Goal: Register for event/course

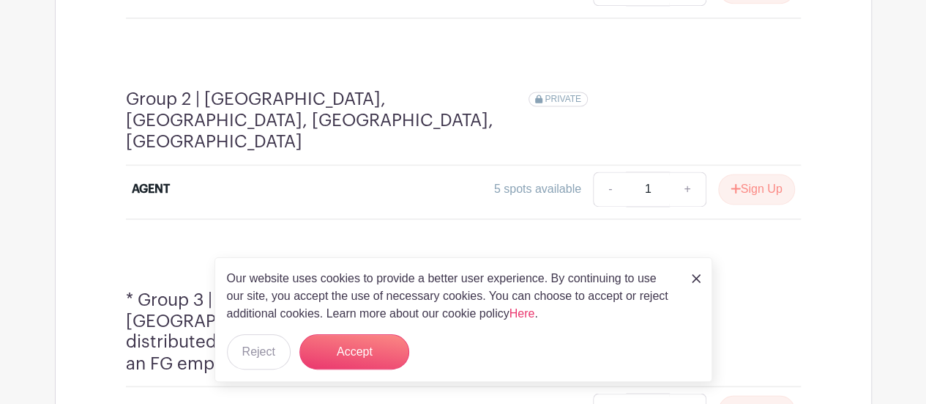
scroll to position [1023, 0]
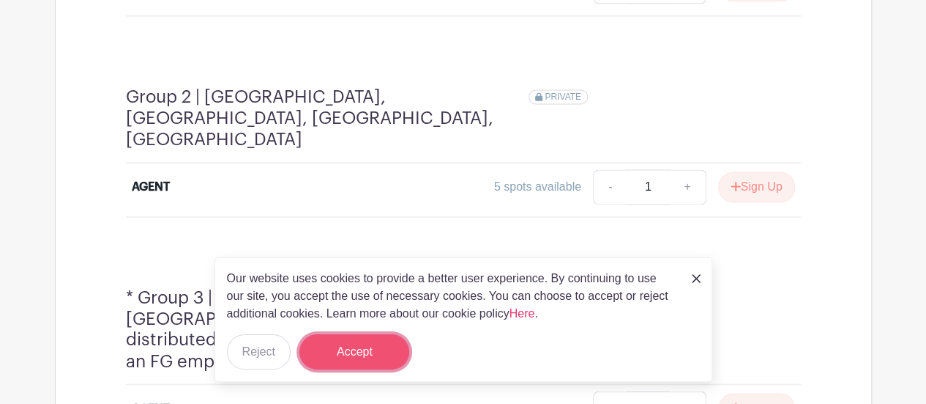
click at [382, 345] on button "Accept" at bounding box center [355, 351] width 110 height 35
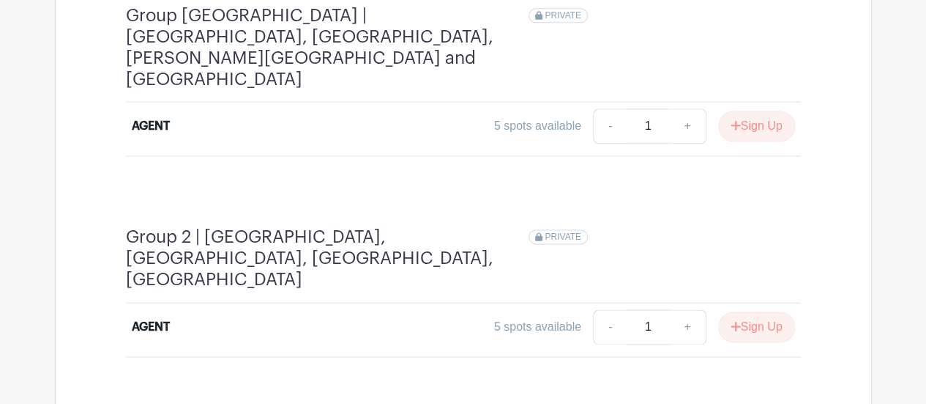
scroll to position [883, 0]
click at [749, 111] on button "Sign Up" at bounding box center [756, 126] width 77 height 31
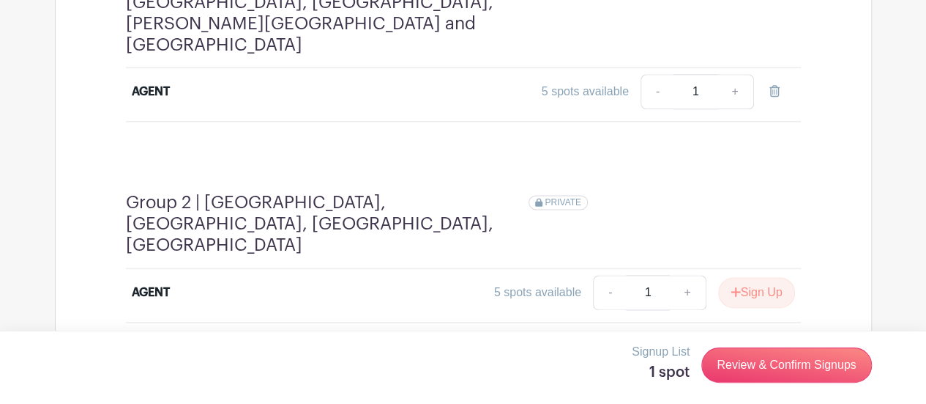
scroll to position [938, 0]
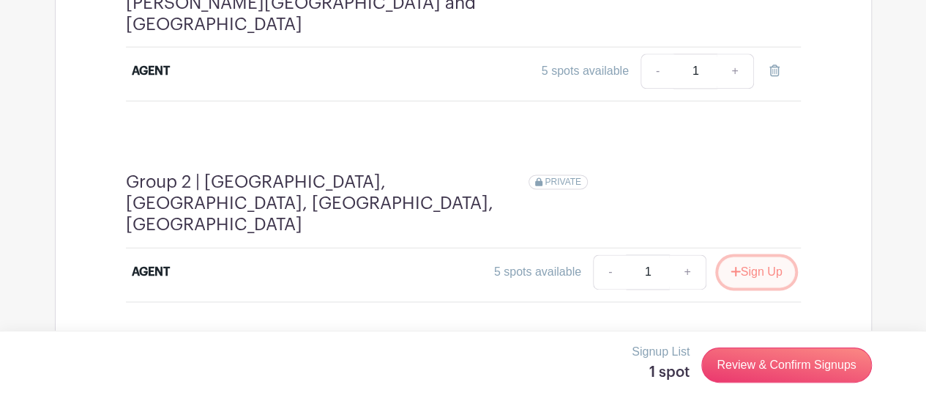
click at [757, 256] on button "Sign Up" at bounding box center [756, 271] width 77 height 31
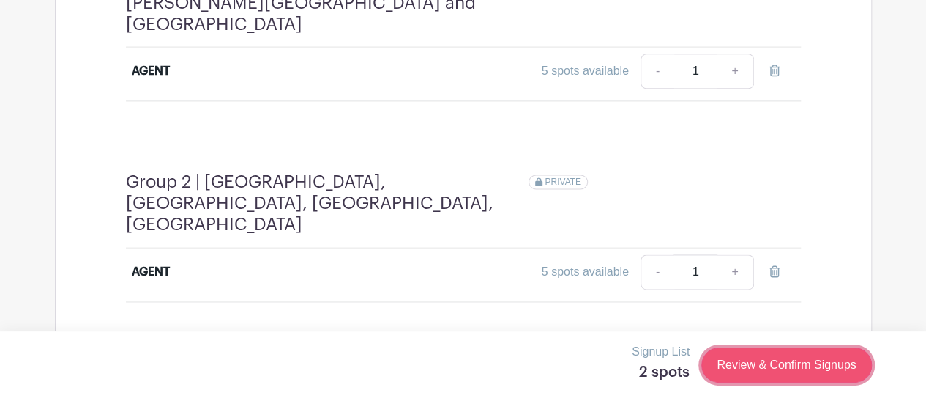
click at [762, 365] on link "Review & Confirm Signups" at bounding box center [787, 364] width 170 height 35
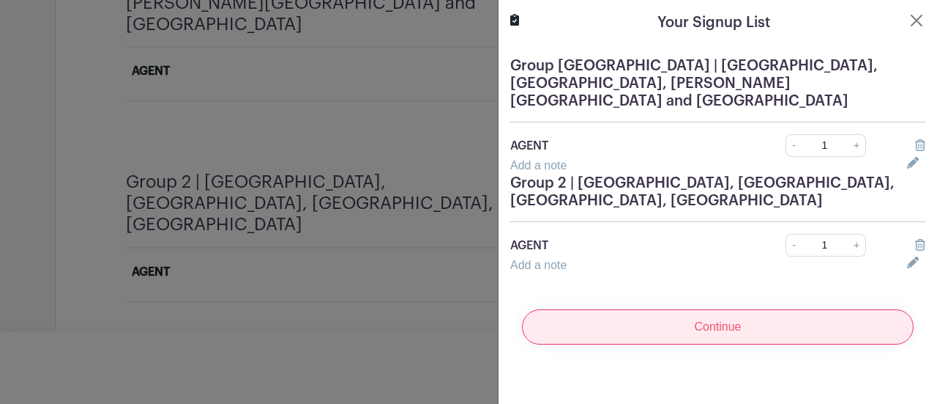
click at [735, 309] on input "Continue" at bounding box center [718, 326] width 392 height 35
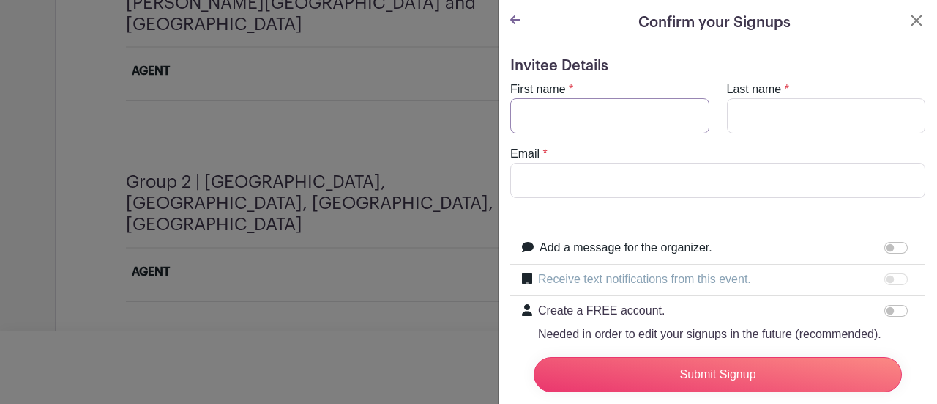
click at [624, 115] on input "First name" at bounding box center [609, 115] width 199 height 35
type input "Hans"
type input "Fleischmann"
type input "hans@fultongrace.com"
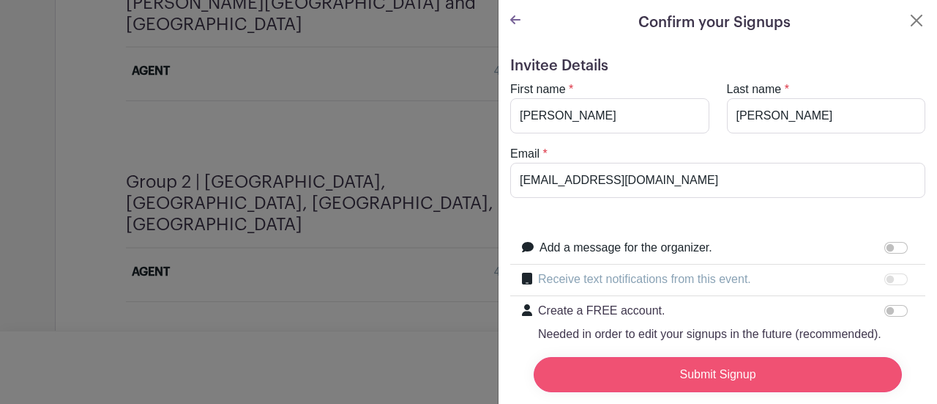
click at [668, 365] on input "Submit Signup" at bounding box center [718, 374] width 368 height 35
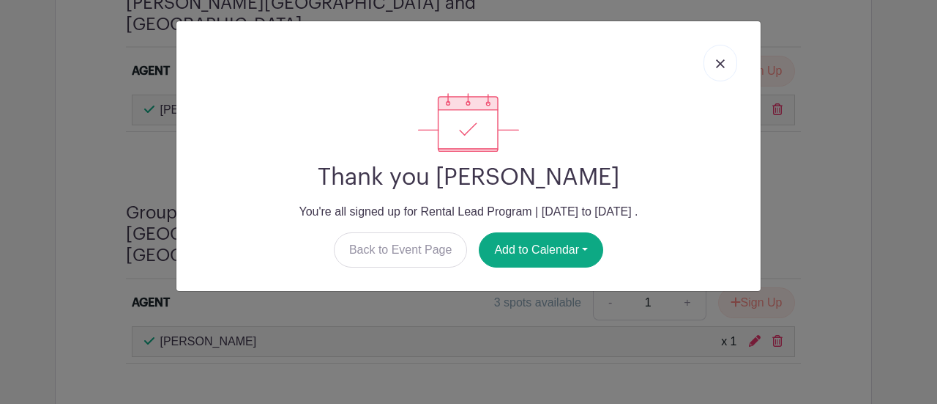
click at [724, 70] on link at bounding box center [721, 63] width 34 height 37
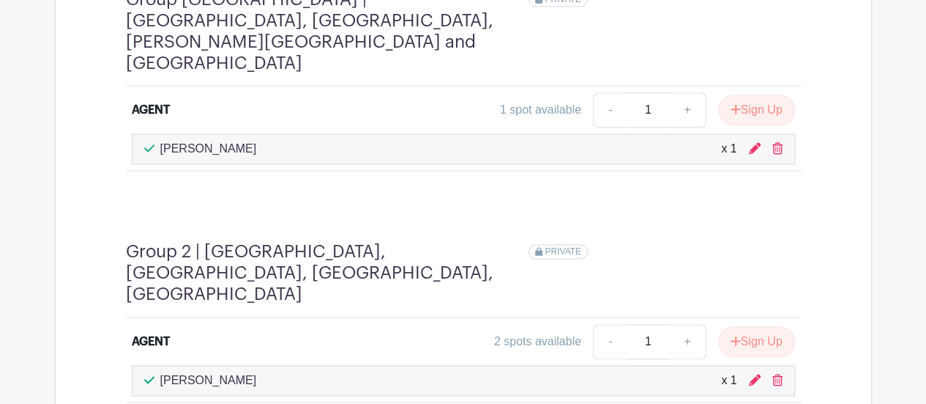
scroll to position [899, 0]
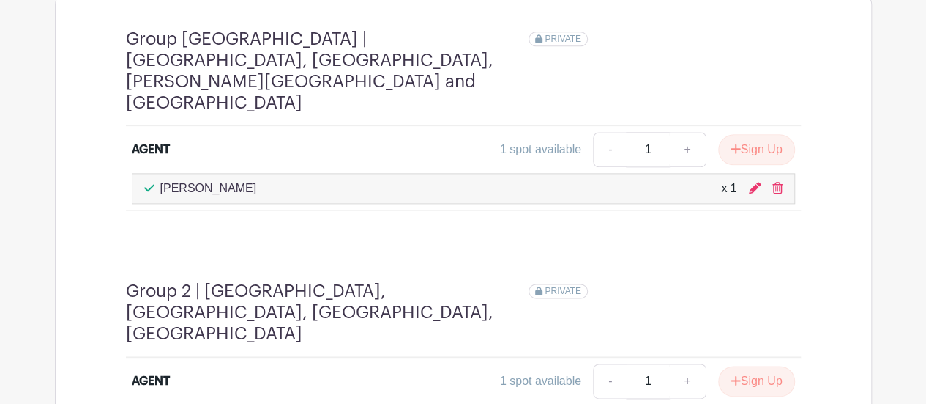
scroll to position [867, 0]
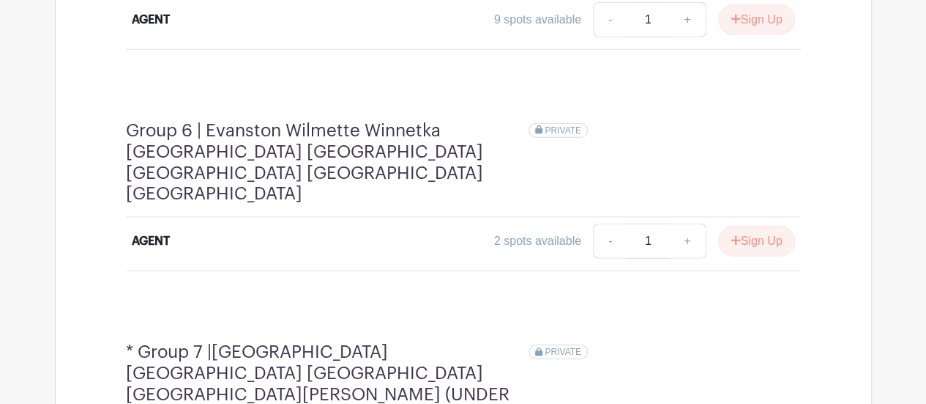
scroll to position [2121, 0]
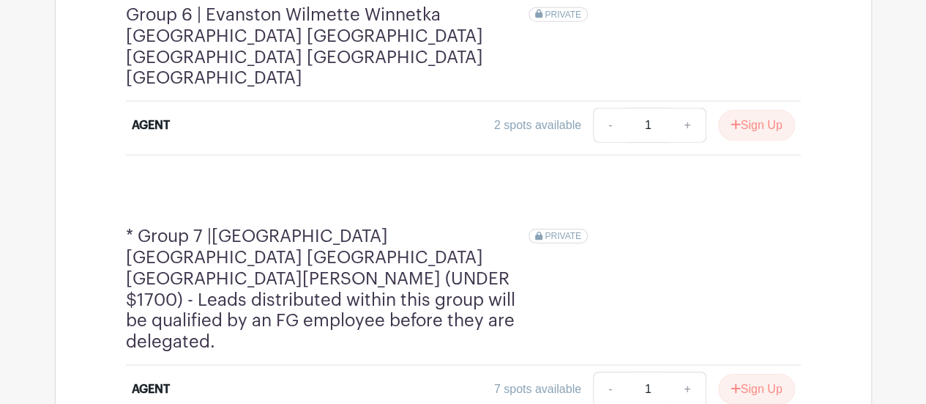
click at [456, 226] on div "* Group 7 |Humboldt Park Wicker Park Bucktown Uk Village East Village Logan Squ…" at bounding box center [463, 296] width 675 height 140
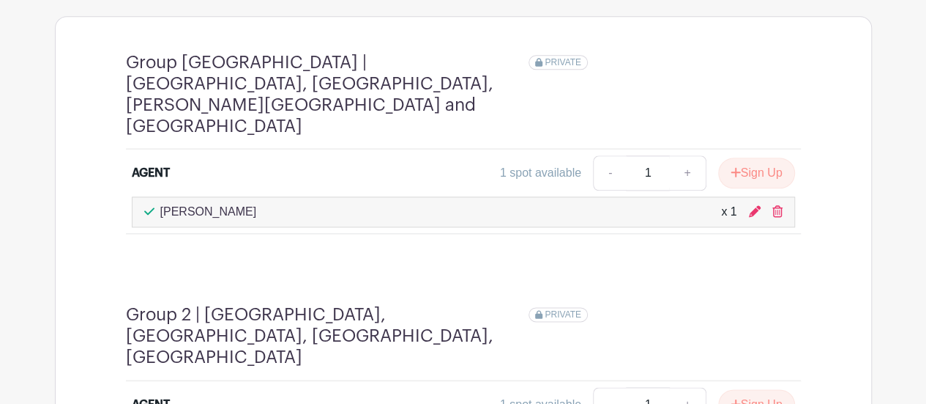
scroll to position [852, 0]
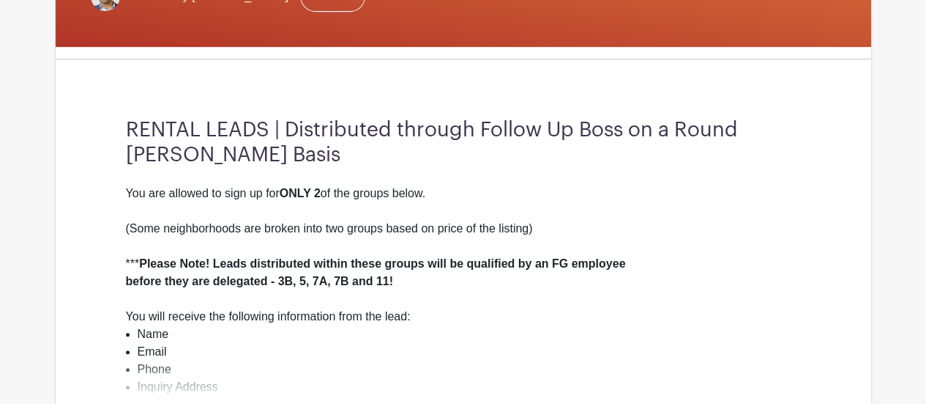
scroll to position [335, 0]
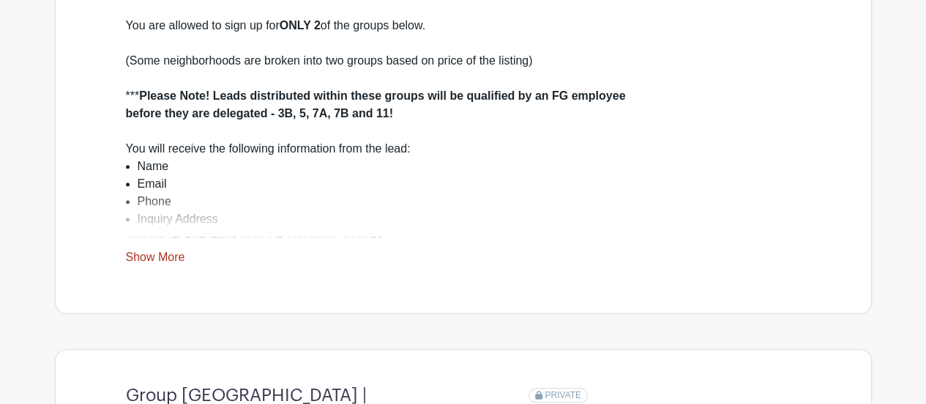
scroll to position [505, 0]
click at [523, 192] on li "Email" at bounding box center [470, 183] width 664 height 18
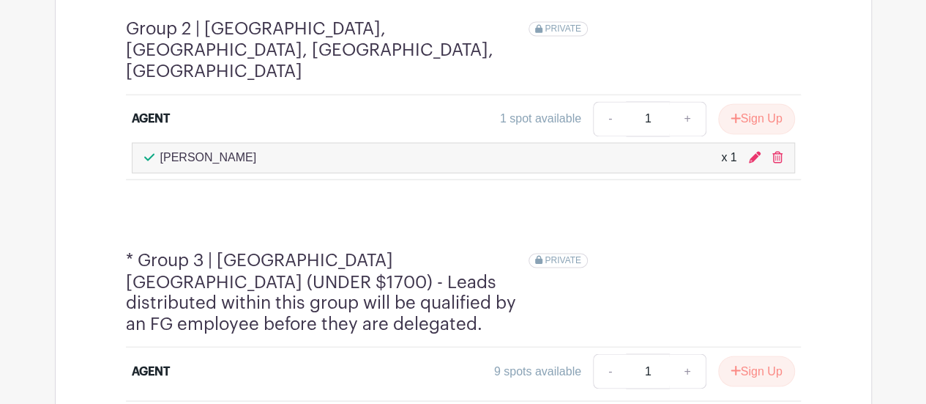
scroll to position [1124, 0]
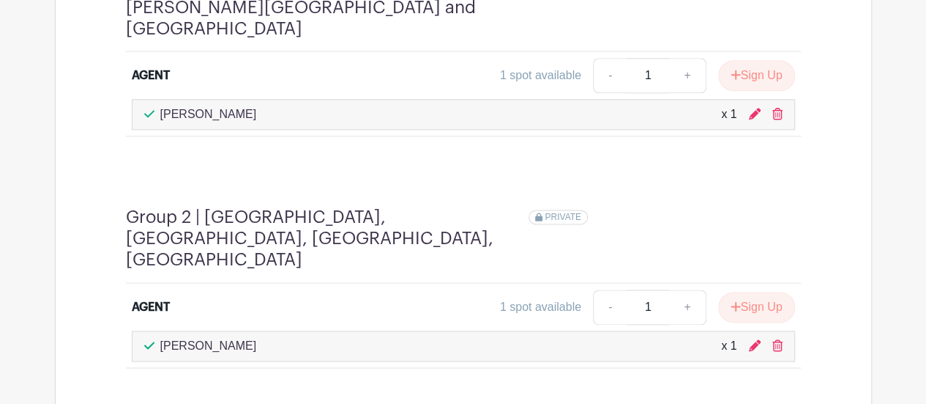
scroll to position [935, 0]
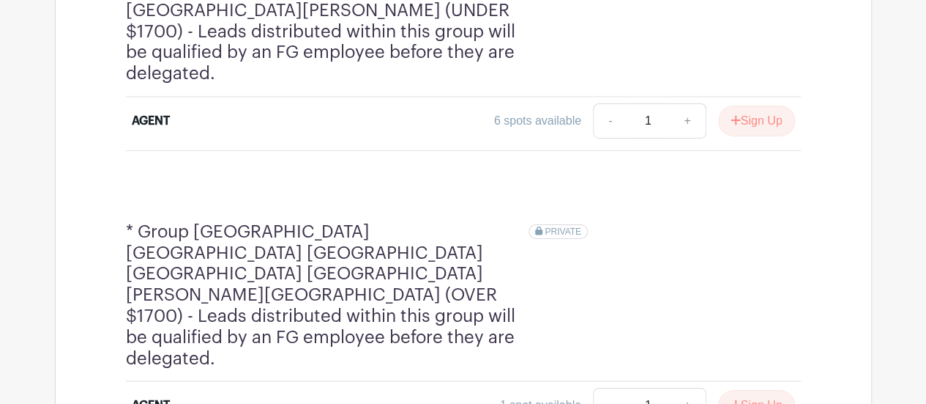
scroll to position [2502, 0]
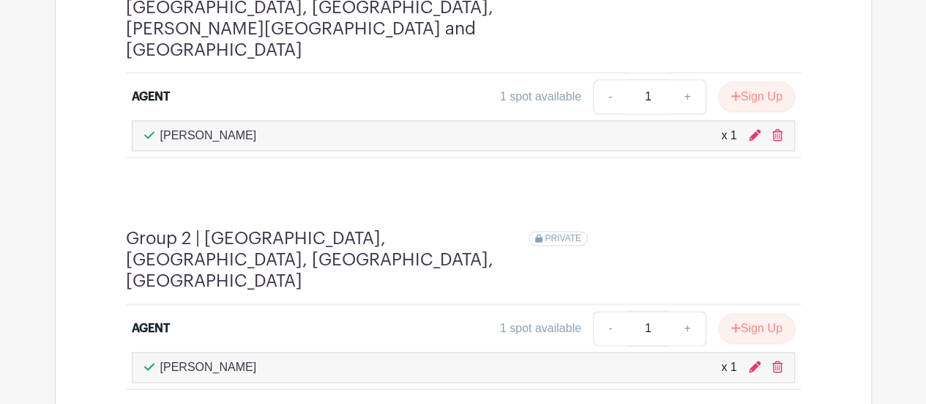
scroll to position [913, 0]
